Goal: Task Accomplishment & Management: Complete application form

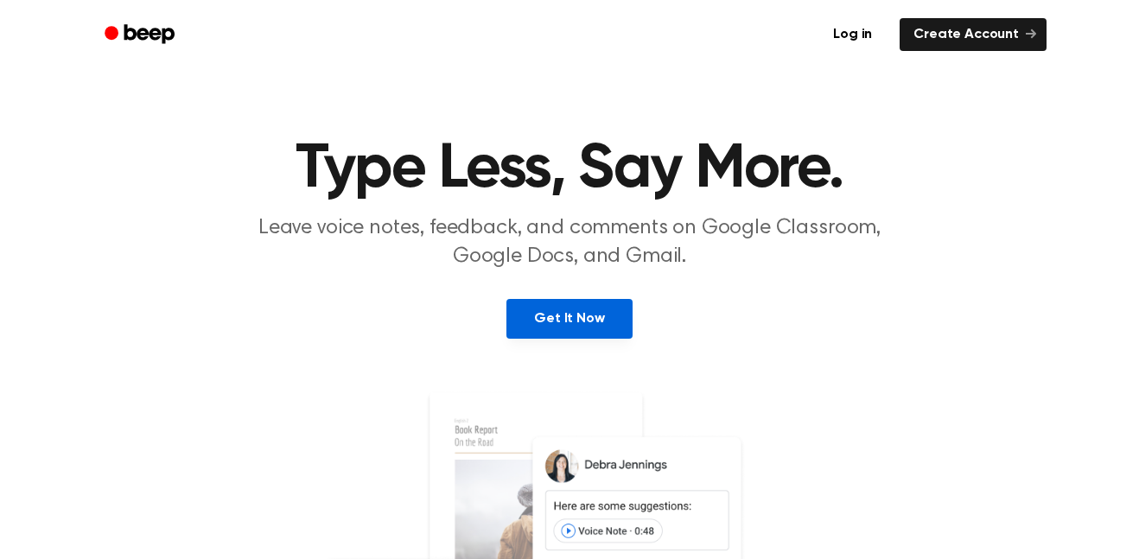
click at [542, 329] on link "Get It Now" at bounding box center [568, 319] width 125 height 40
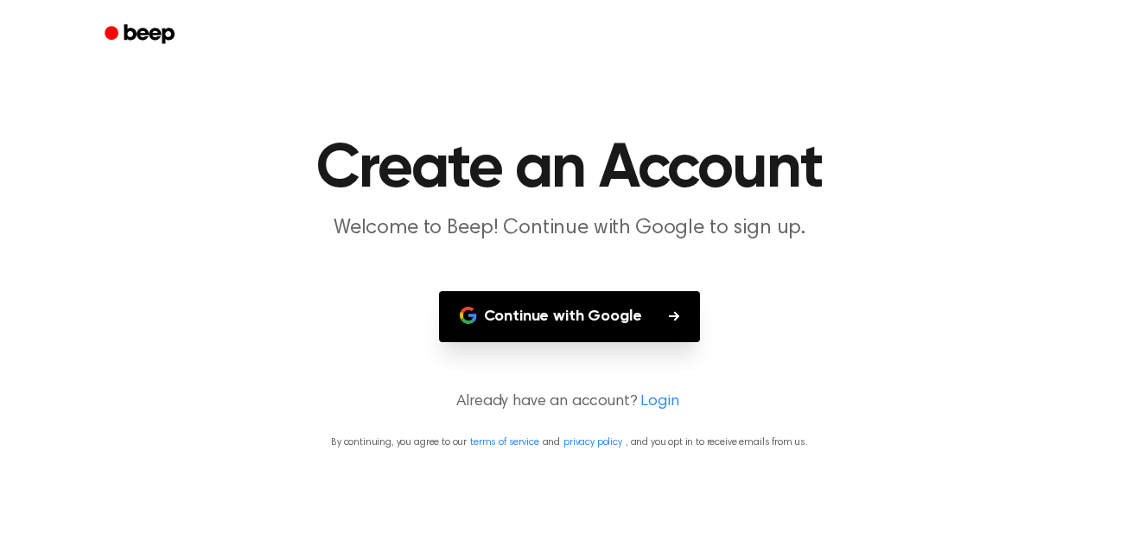
click at [542, 329] on button "Continue with Google" at bounding box center [570, 316] width 262 height 51
click at [518, 316] on button "Continue with Google" at bounding box center [570, 316] width 262 height 51
click at [627, 315] on button "Continue with Google" at bounding box center [570, 316] width 262 height 51
